Goal: Check status

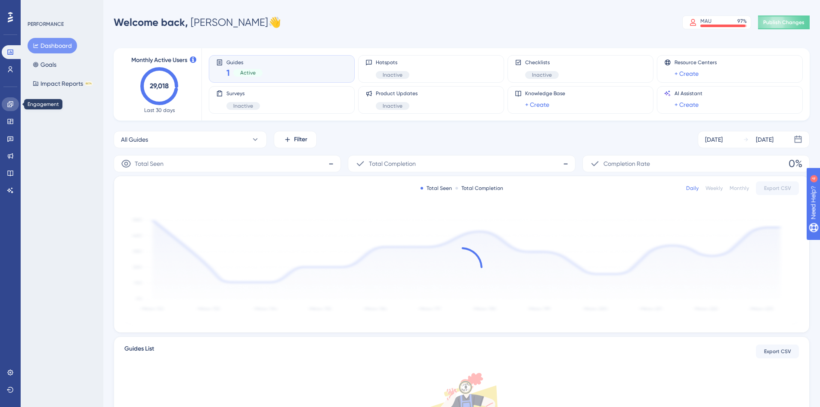
click at [11, 106] on icon at bounding box center [10, 104] width 6 height 6
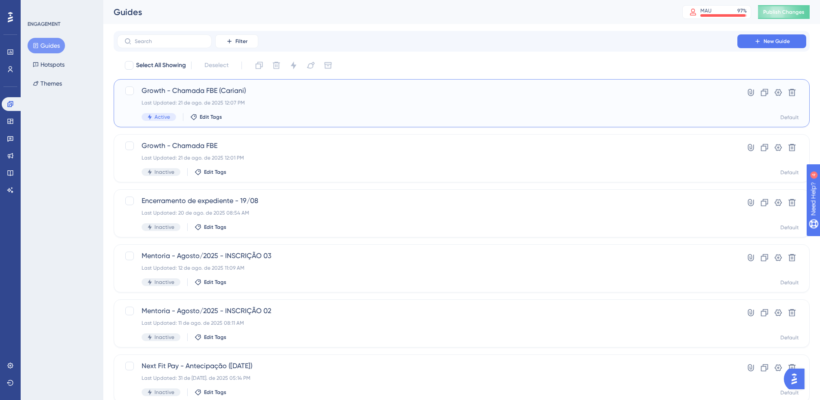
click at [283, 108] on div "Growth - Chamada FBE (Cariani) Last Updated: 21 de ago. de 2025 12:07 PM Active…" at bounding box center [427, 103] width 571 height 35
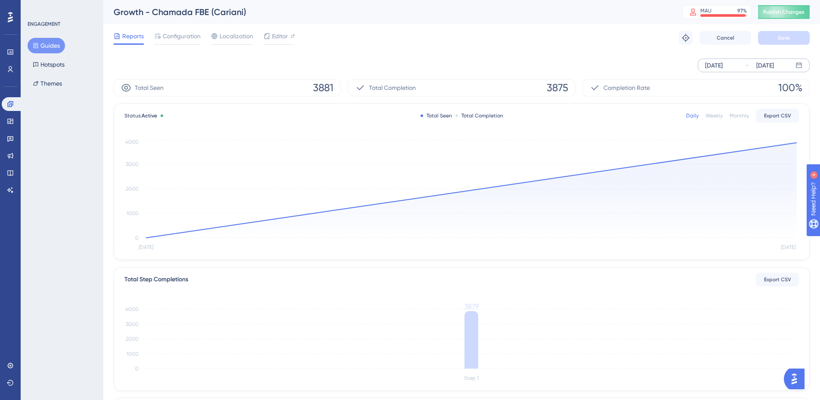
click at [706, 69] on div "[DATE]" at bounding box center [714, 65] width 18 height 10
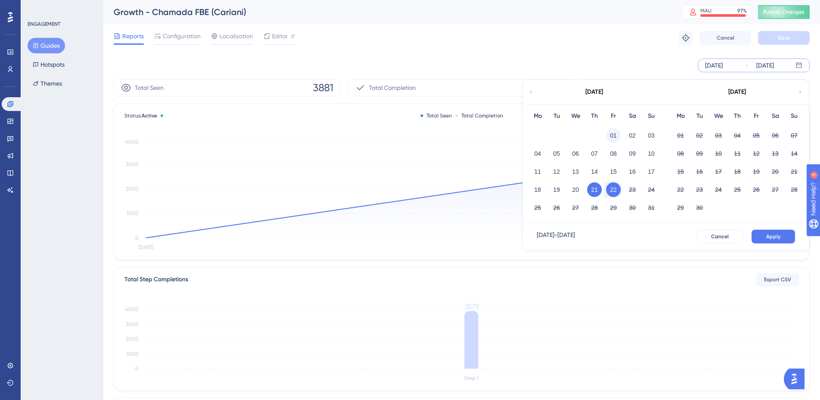
click at [611, 134] on button "01" at bounding box center [613, 135] width 15 height 15
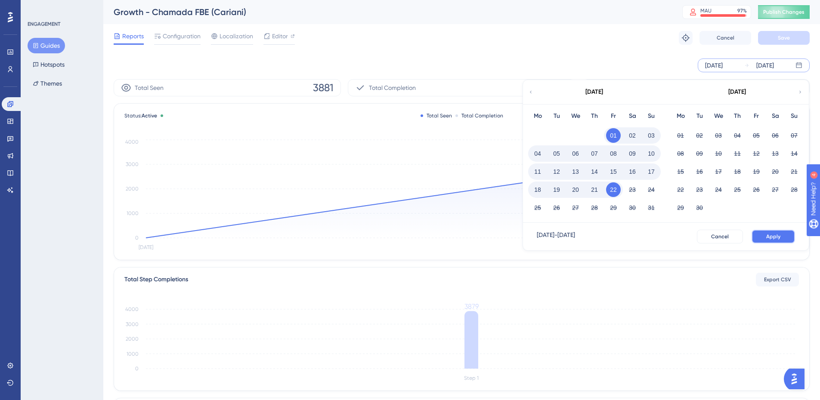
click at [776, 235] on span "Apply" at bounding box center [773, 236] width 14 height 7
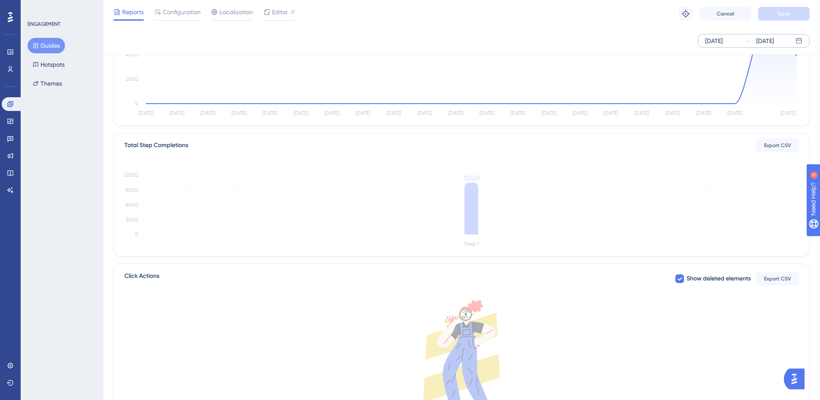
scroll to position [200, 0]
